Goal: Task Accomplishment & Management: Use online tool/utility

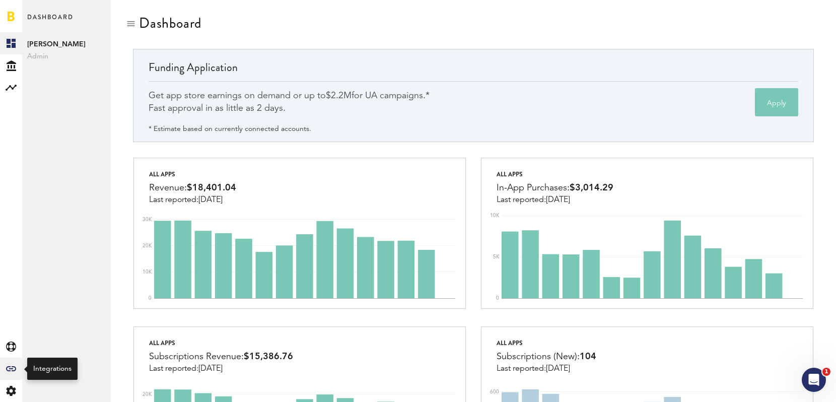
click at [12, 374] on div "Created with Sketch." at bounding box center [11, 368] width 22 height 22
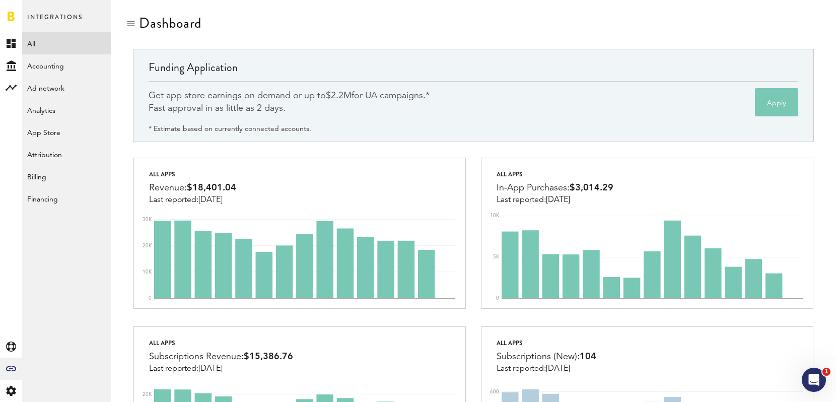
click at [63, 39] on link "All" at bounding box center [66, 43] width 89 height 22
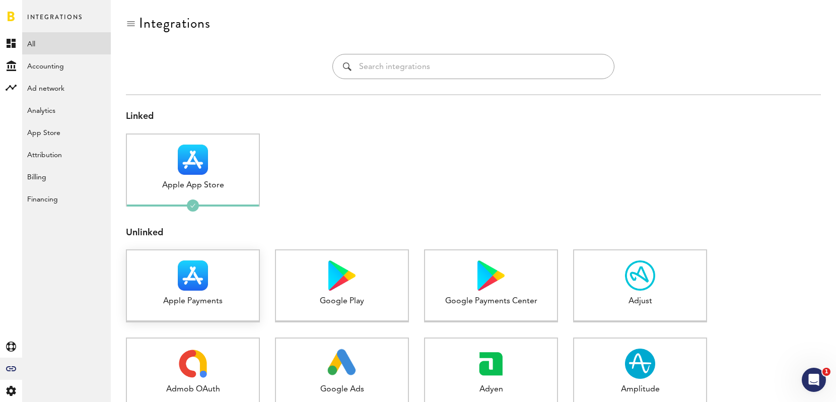
click at [211, 283] on div at bounding box center [193, 275] width 132 height 30
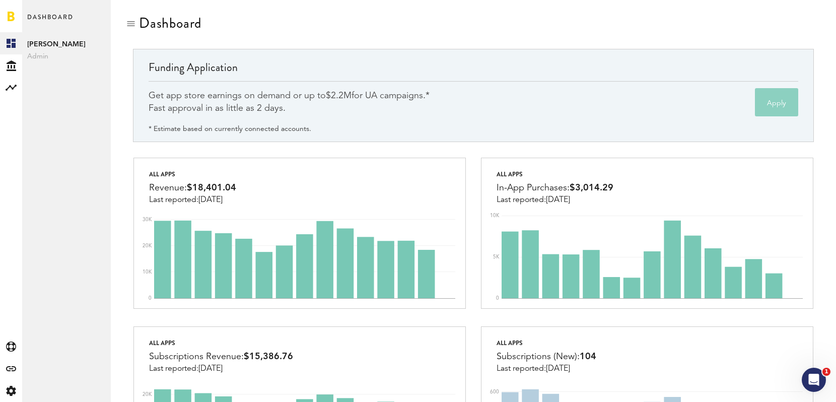
click at [773, 102] on button "Apply" at bounding box center [775, 102] width 43 height 28
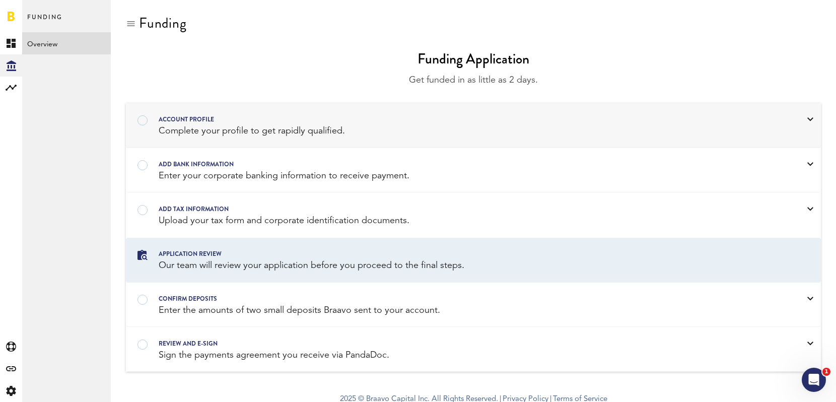
click at [283, 118] on div "Account profile" at bounding box center [460, 119] width 603 height 11
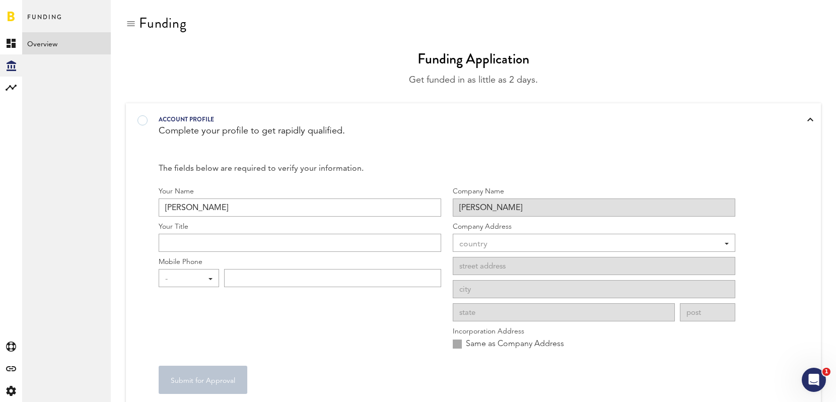
click at [283, 118] on div "Account profile" at bounding box center [460, 119] width 603 height 11
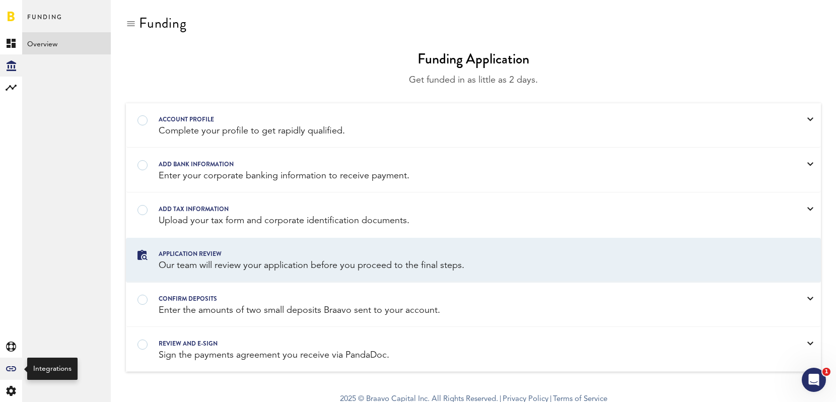
click at [7, 366] on icon at bounding box center [11, 368] width 10 height 5
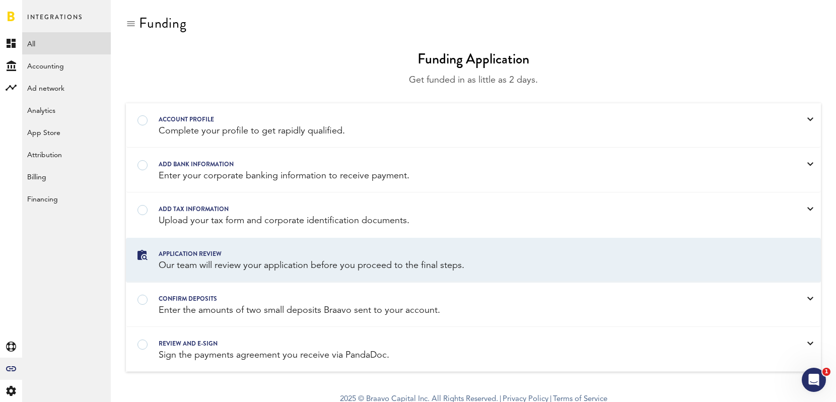
click at [44, 41] on link "All" at bounding box center [66, 43] width 89 height 22
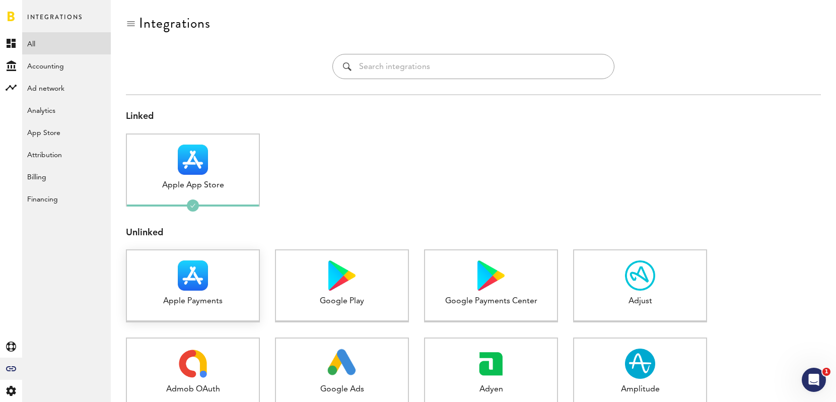
click at [195, 287] on img at bounding box center [193, 275] width 30 height 30
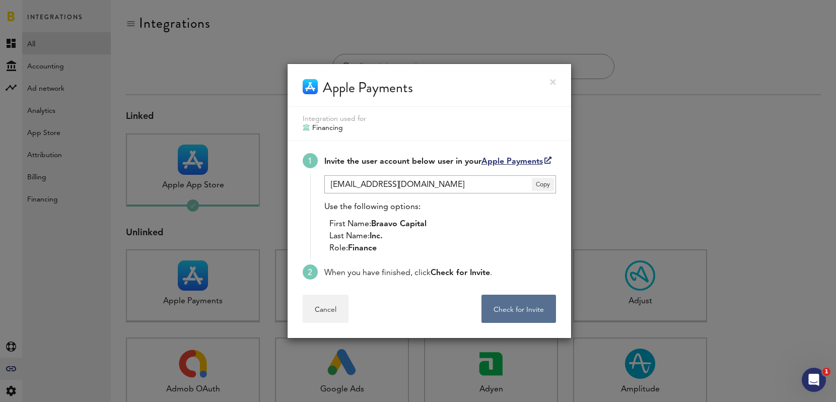
click at [553, 84] on link at bounding box center [553, 82] width 6 height 6
click at [558, 78] on div "Apple Payments" at bounding box center [428, 85] width 283 height 43
click at [550, 85] on link at bounding box center [553, 82] width 6 height 6
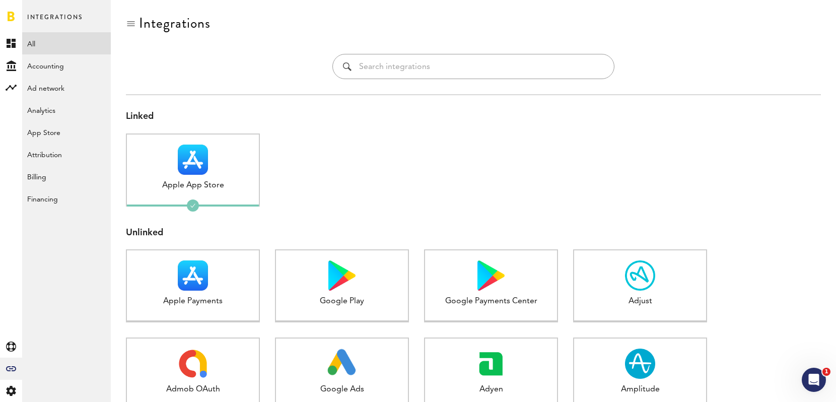
click at [13, 16] on link at bounding box center [11, 16] width 7 height 10
click at [198, 270] on img at bounding box center [193, 275] width 30 height 30
